Goal: Find specific page/section: Find specific page/section

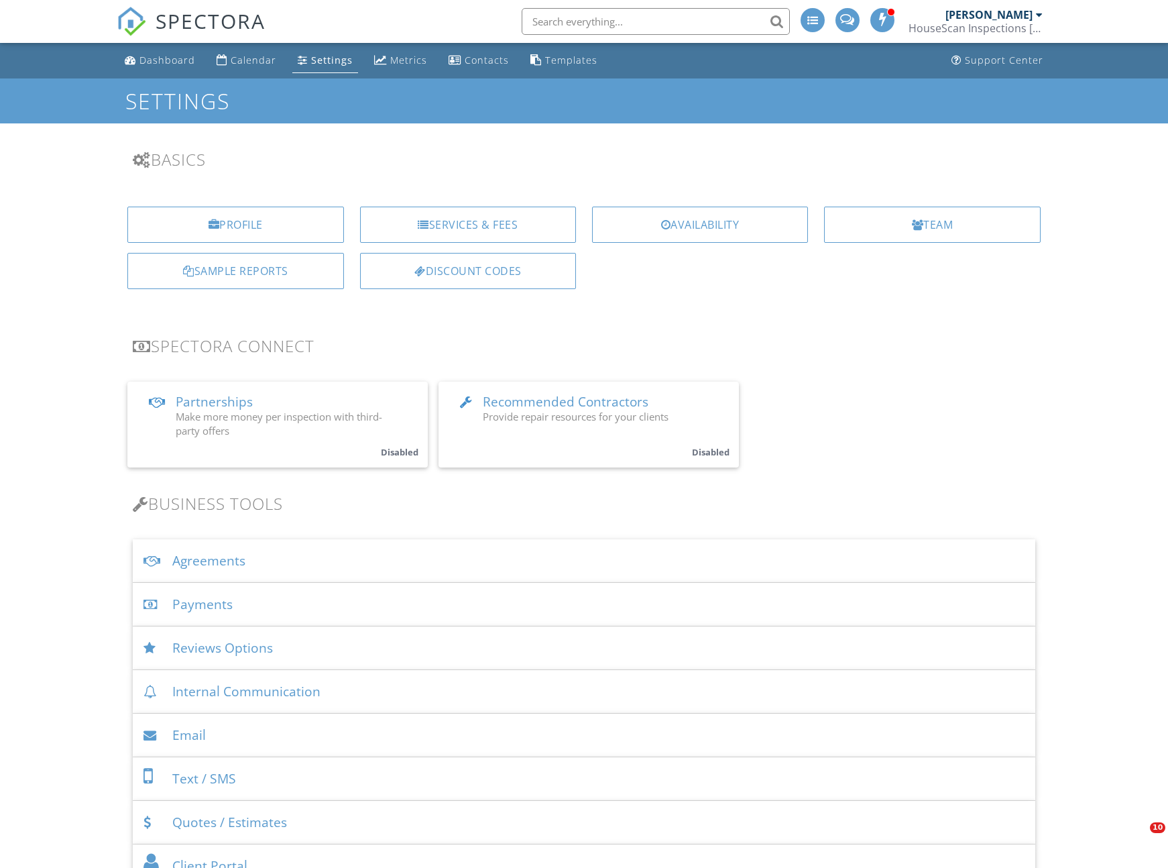
click at [448, 269] on div "Discount Codes" at bounding box center [468, 271] width 216 height 36
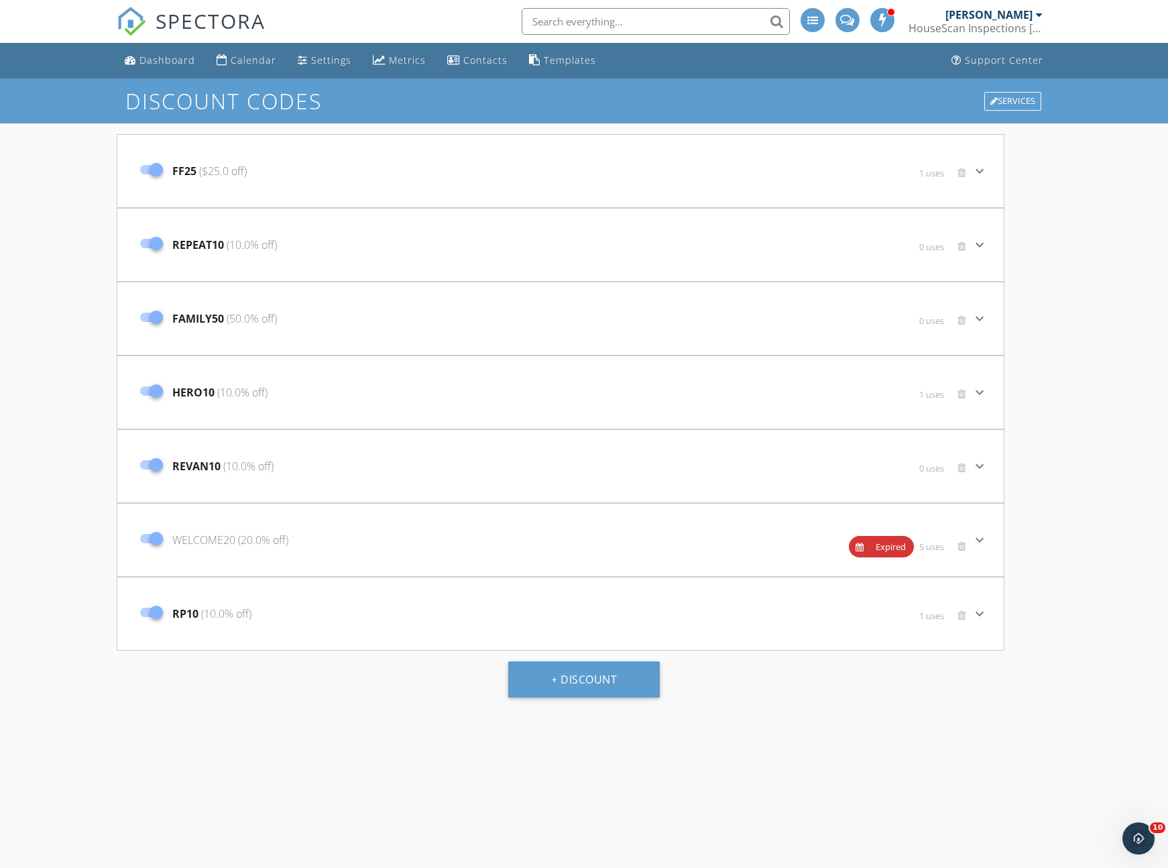
click at [70, 345] on div "Discount Codes Services FF25 ($25.0 off) 1 uses keyboard_arrow_down Code (case …" at bounding box center [584, 512] width 1168 height 868
click at [1055, 528] on div "Discount Codes Services FF25 ($25.0 off) 1 uses keyboard_arrow_down Code (case …" at bounding box center [584, 512] width 1168 height 868
